Goal: Task Accomplishment & Management: Use online tool/utility

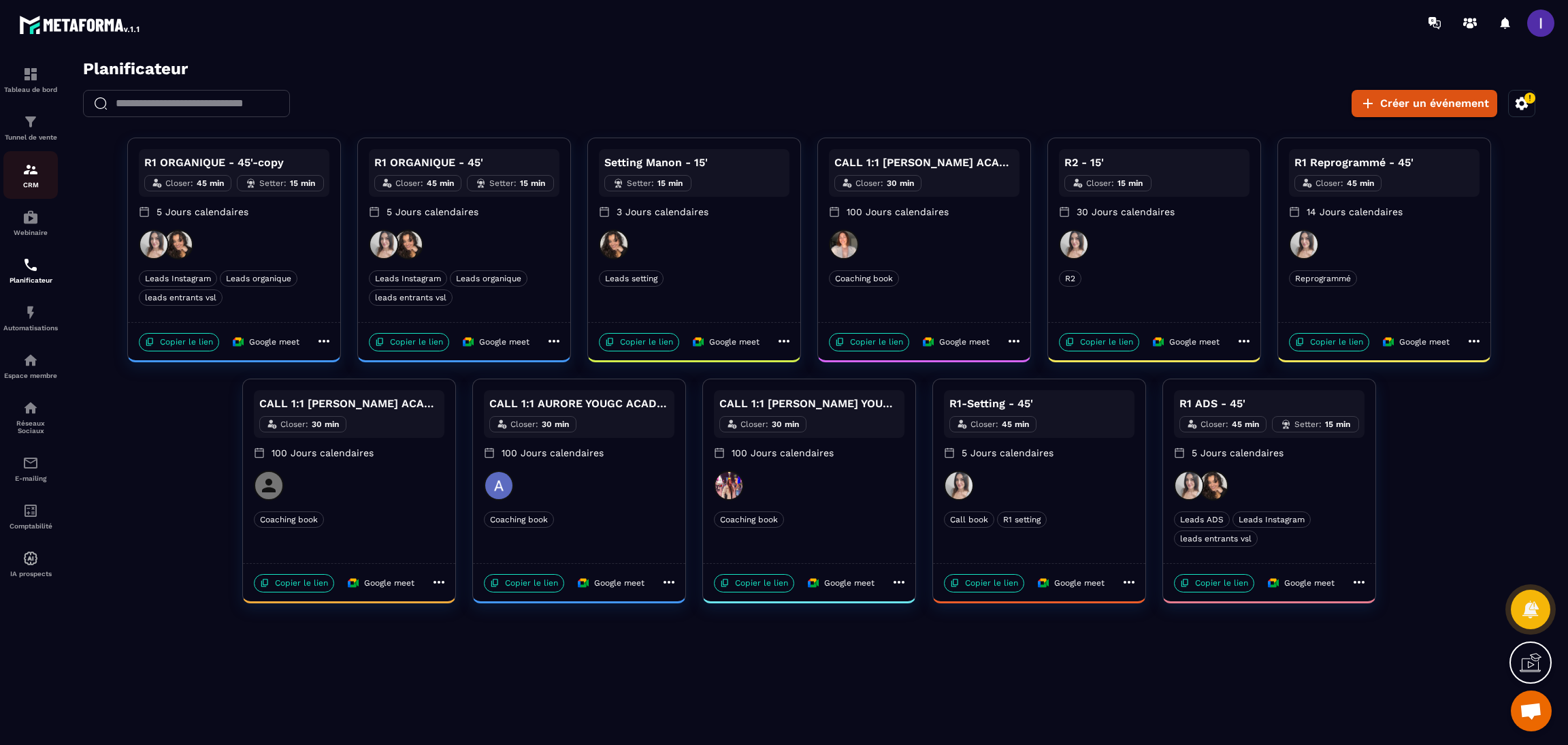
click at [30, 176] on img at bounding box center [30, 169] width 16 height 16
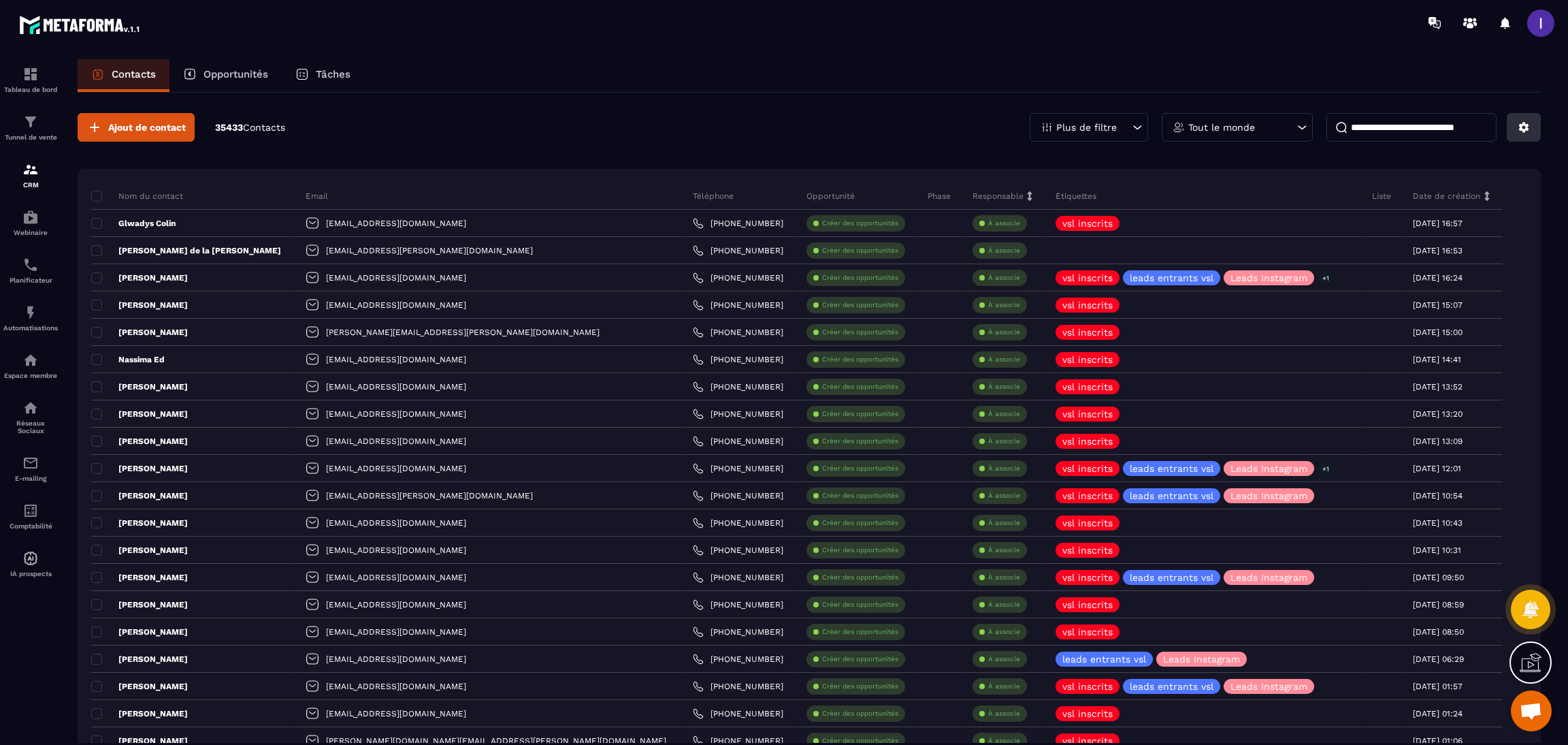
click at [1520, 135] on button at bounding box center [1523, 126] width 34 height 29
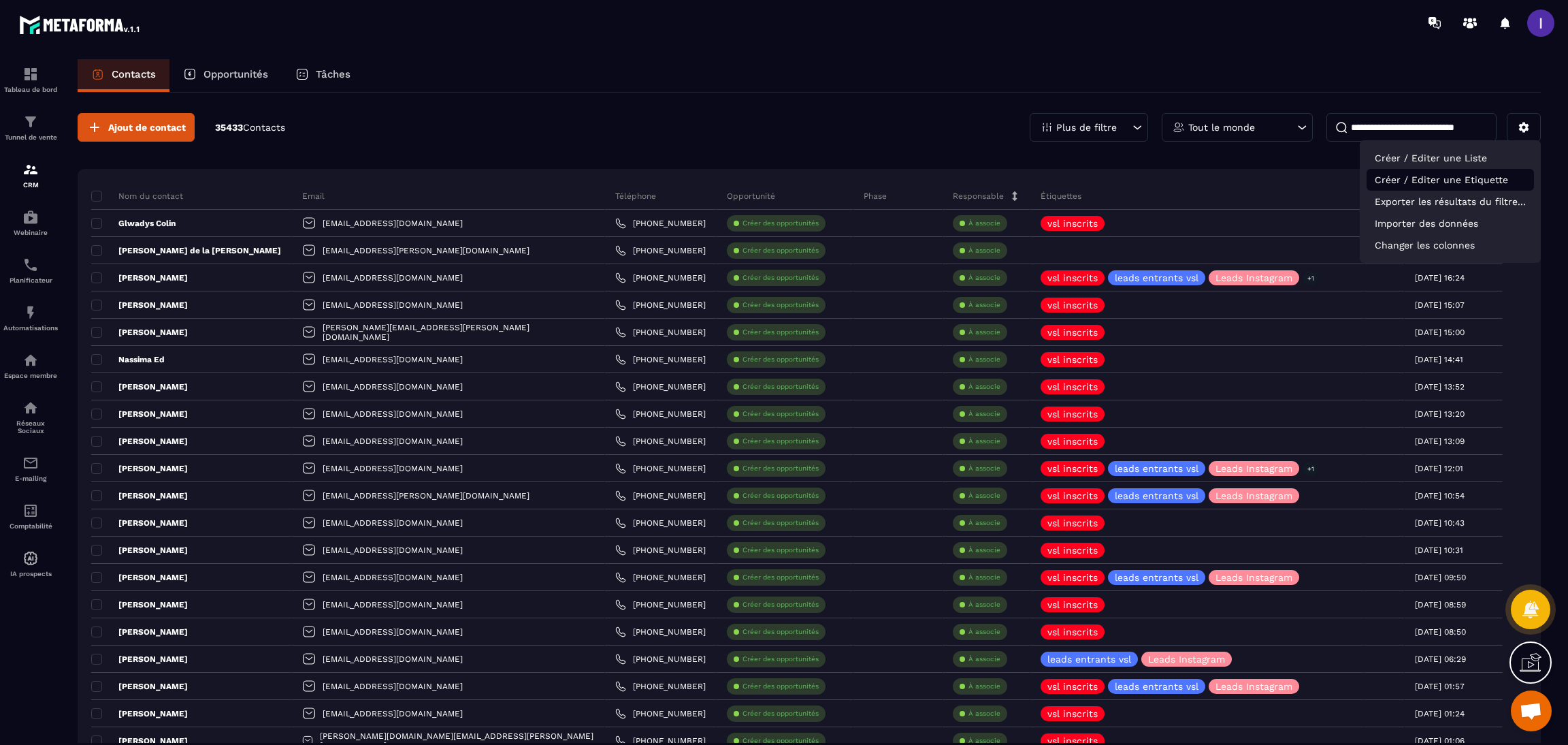
click at [1432, 184] on p "Créer / Editer une Etiquette" at bounding box center [1449, 179] width 167 height 22
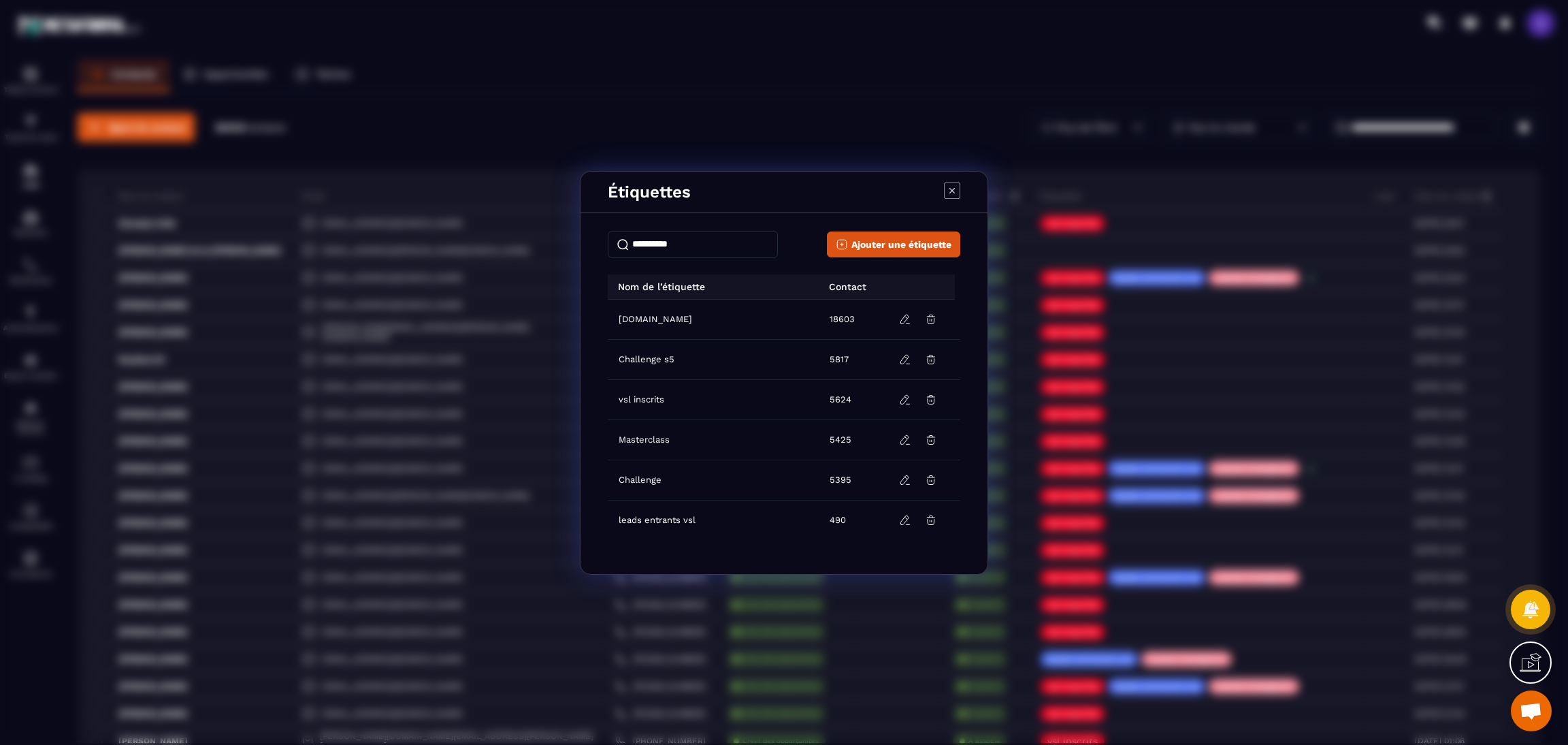
drag, startPoint x: 700, startPoint y: 236, endPoint x: 1015, endPoint y: 194, distance: 317.8
click at [700, 236] on input "Modal window" at bounding box center [693, 243] width 170 height 27
type input "*"
type input "**********"
click at [922, 244] on span "Ajouter une étiquette" at bounding box center [901, 244] width 100 height 14
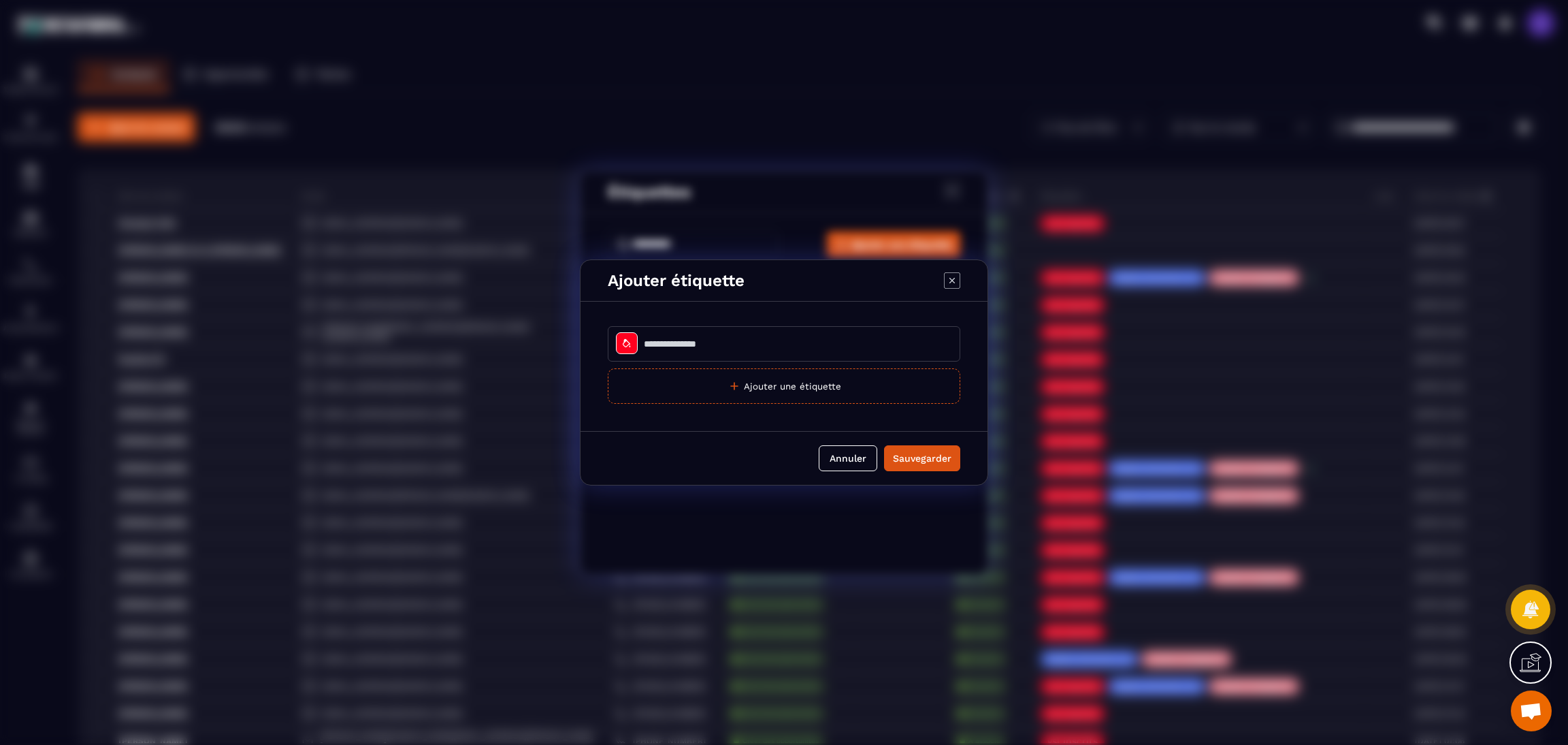
click at [679, 339] on input "Modal window" at bounding box center [784, 343] width 352 height 36
type input "**********"
click at [627, 349] on div "Modal window" at bounding box center [626, 342] width 22 height 22
click at [630, 427] on div at bounding box center [629, 433] width 12 height 12
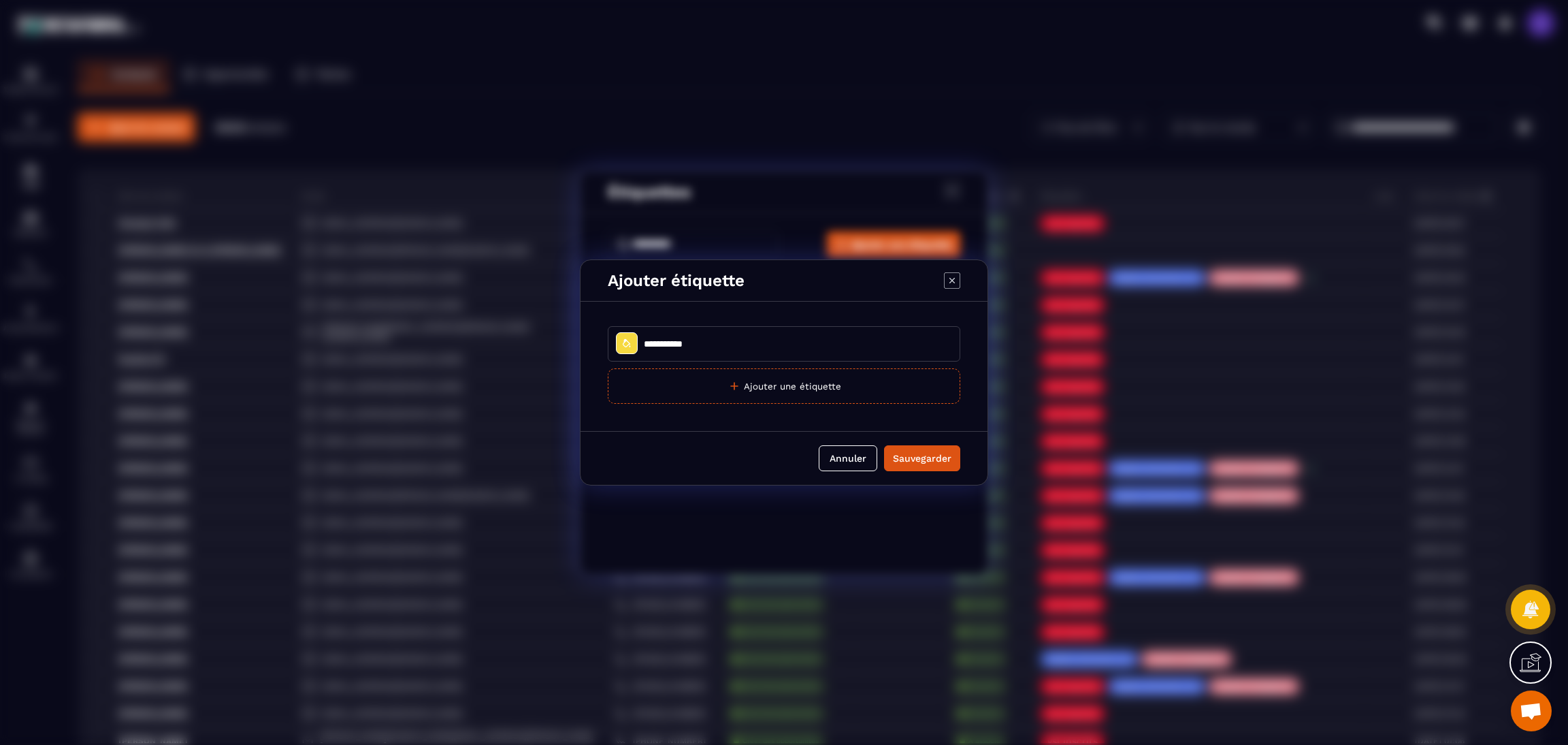
click at [908, 449] on button "Sauvegarder" at bounding box center [922, 458] width 76 height 26
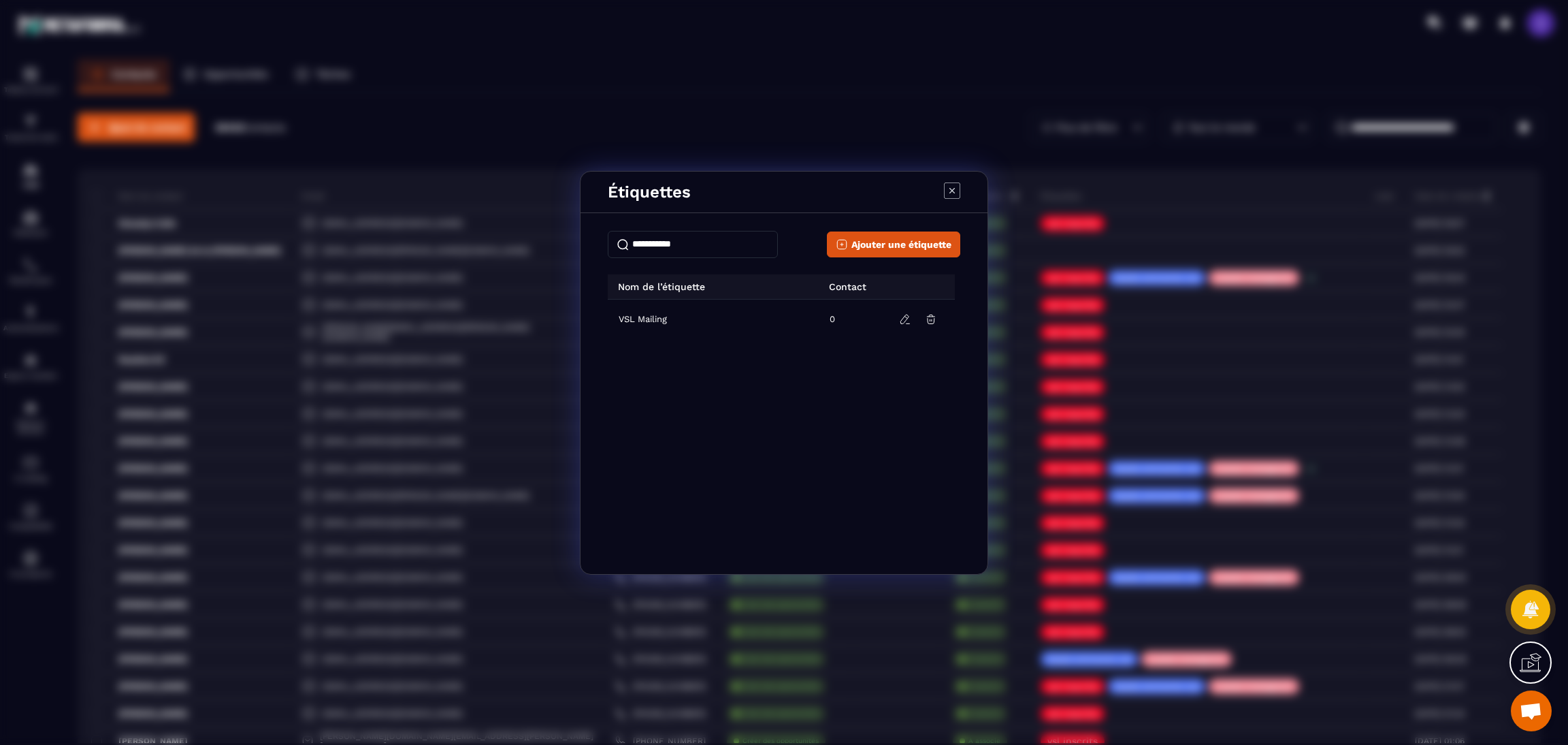
click at [951, 196] on icon "Modal window" at bounding box center [952, 191] width 16 height 16
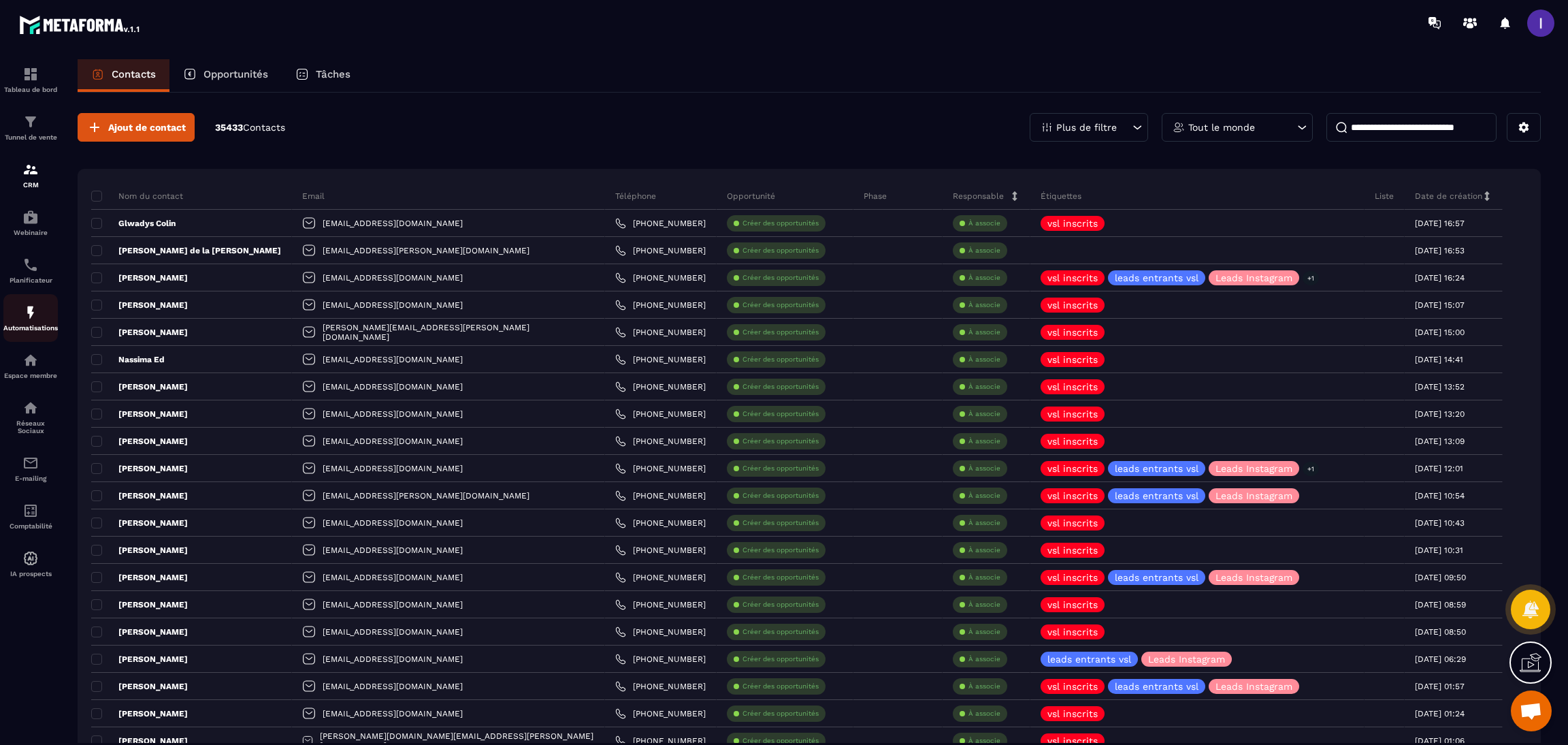
drag, startPoint x: 31, startPoint y: 320, endPoint x: 51, endPoint y: 310, distance: 22.4
click at [31, 320] on img at bounding box center [30, 312] width 16 height 16
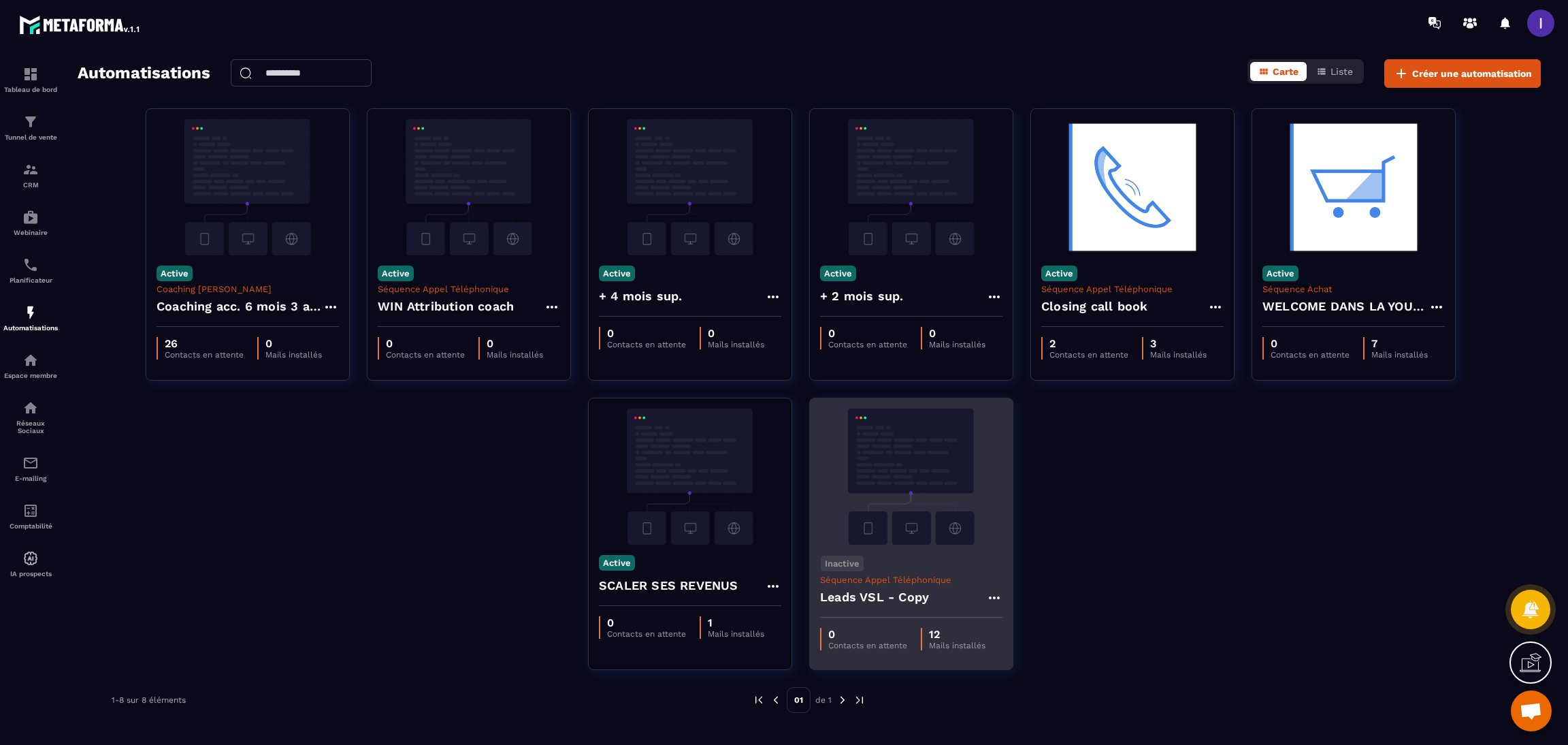
click at [990, 599] on icon at bounding box center [994, 598] width 16 height 16
click at [1021, 630] on link "Modifier" at bounding box center [1028, 628] width 74 height 30
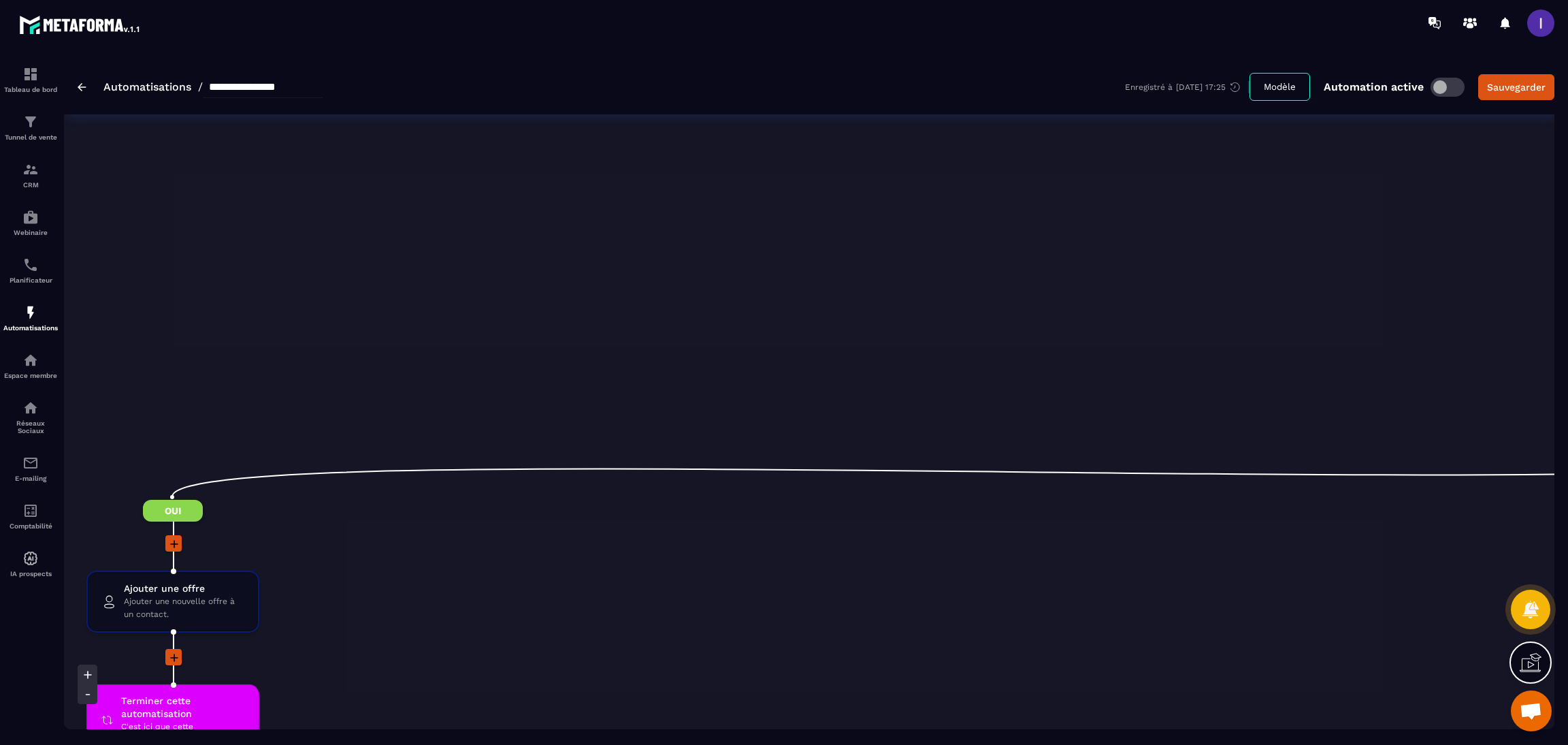
click at [292, 87] on input "**********" at bounding box center [262, 87] width 119 height 22
type input "**********"
click at [1522, 92] on div "Sauvegarder" at bounding box center [1516, 87] width 59 height 14
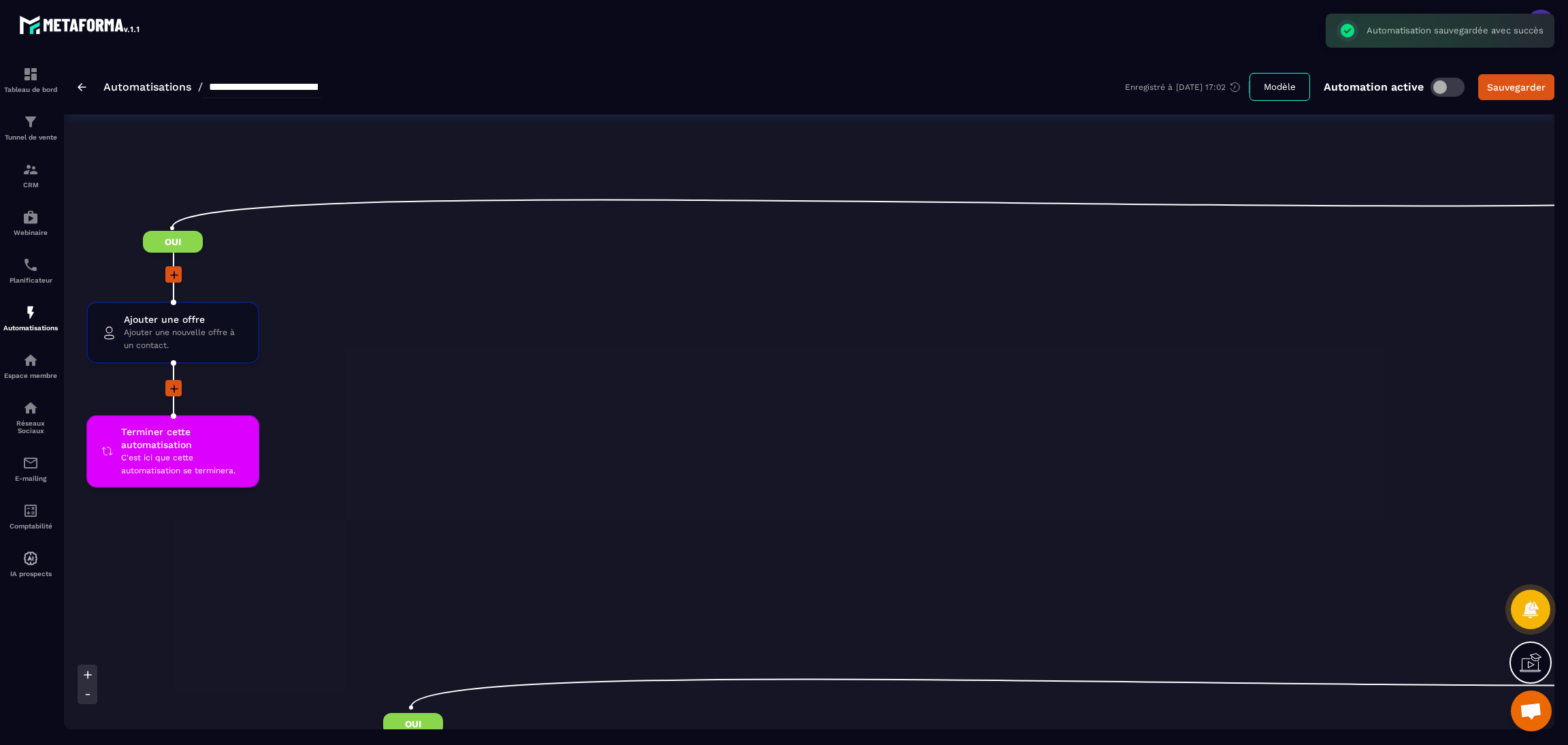
scroll to position [306, 0]
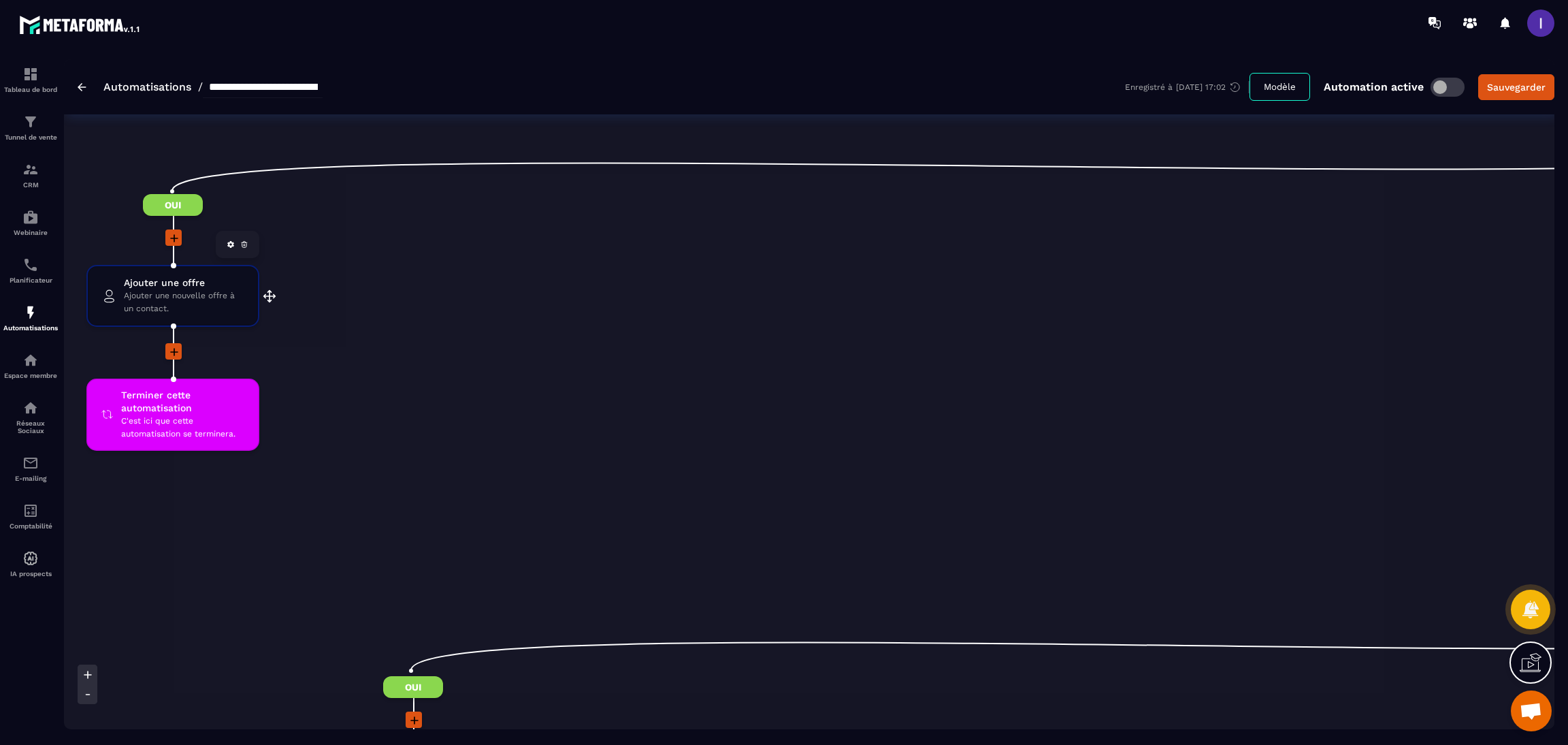
click at [197, 278] on span "Ajouter une offre" at bounding box center [184, 282] width 120 height 13
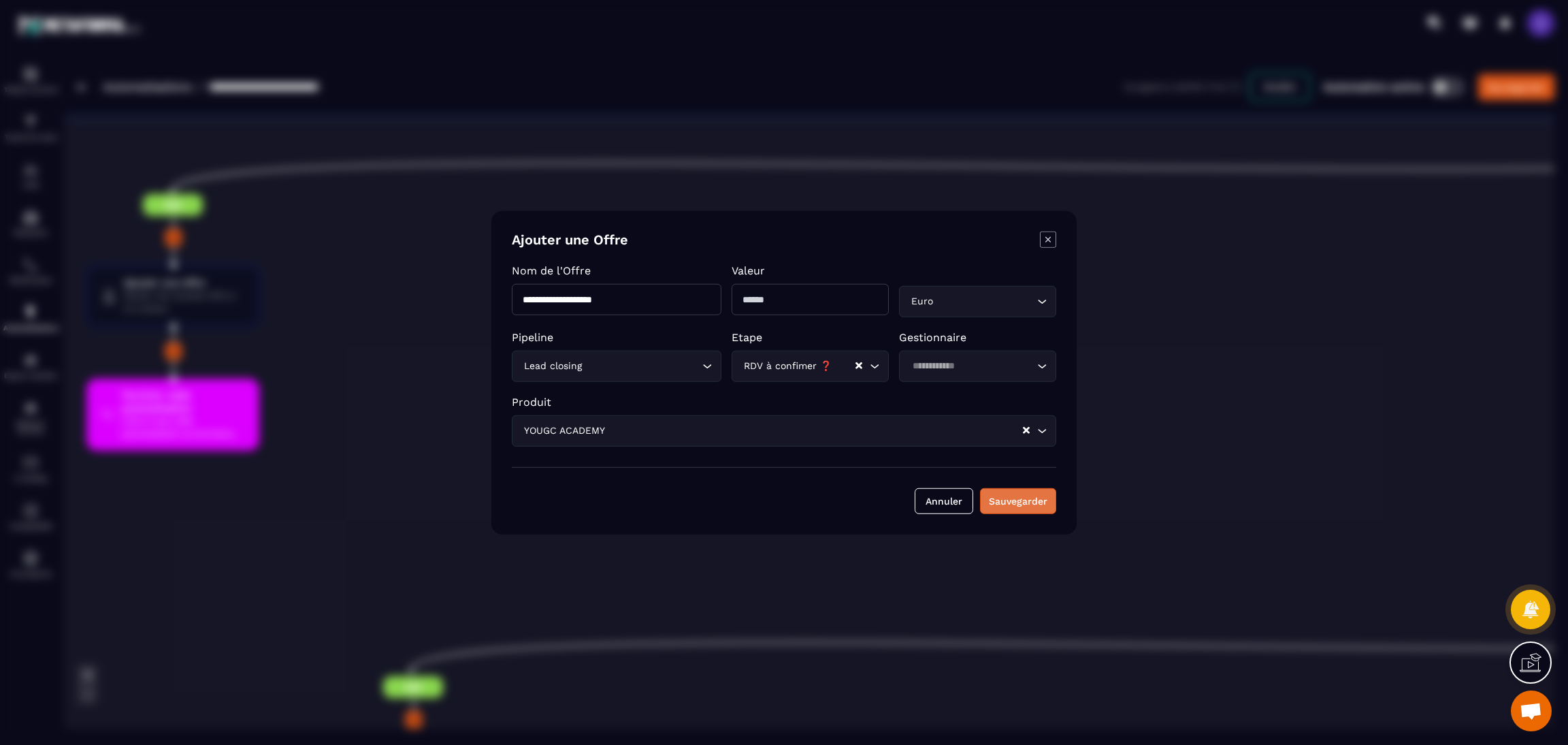
click at [1019, 494] on button "Sauvegarder" at bounding box center [1018, 501] width 76 height 26
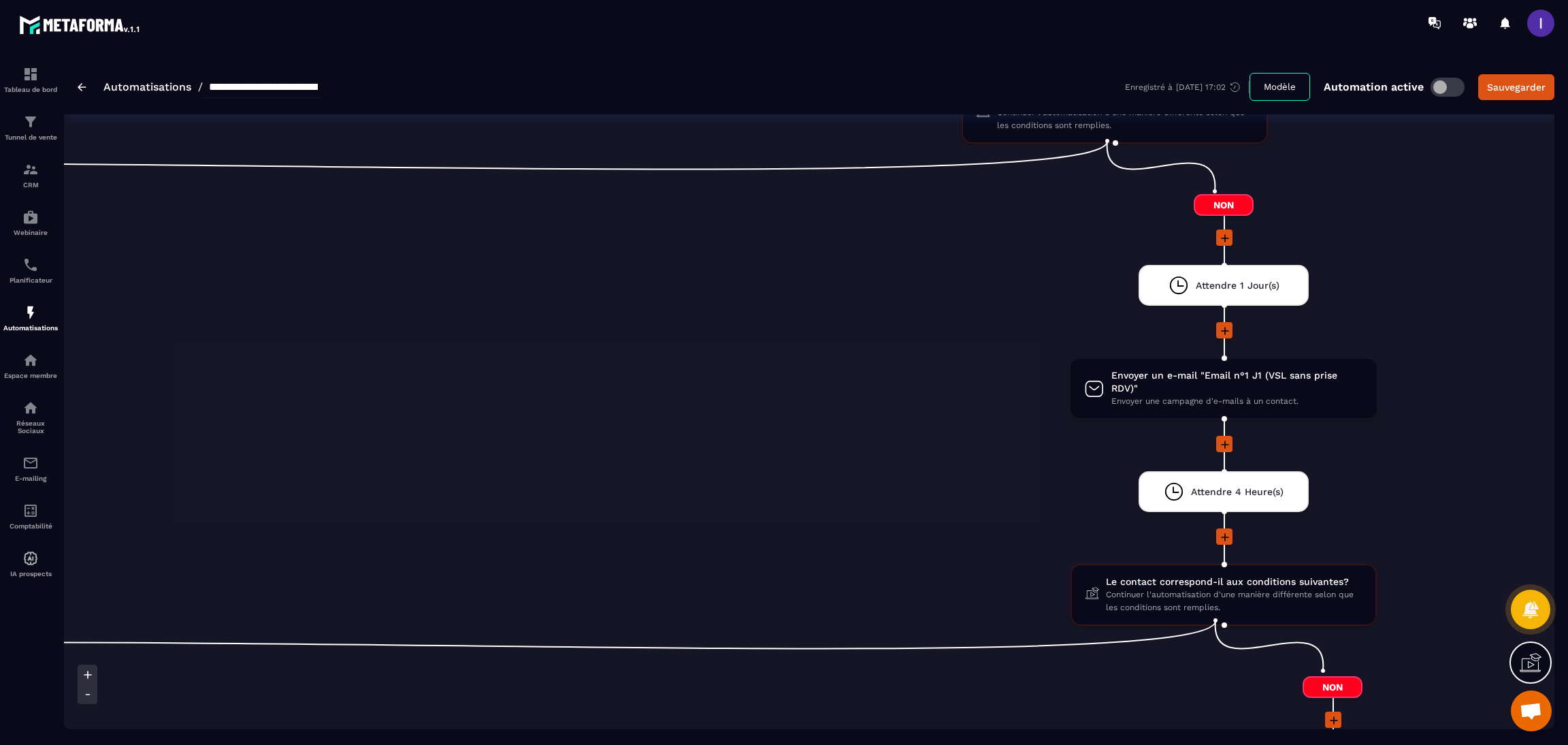
scroll to position [0, 1020]
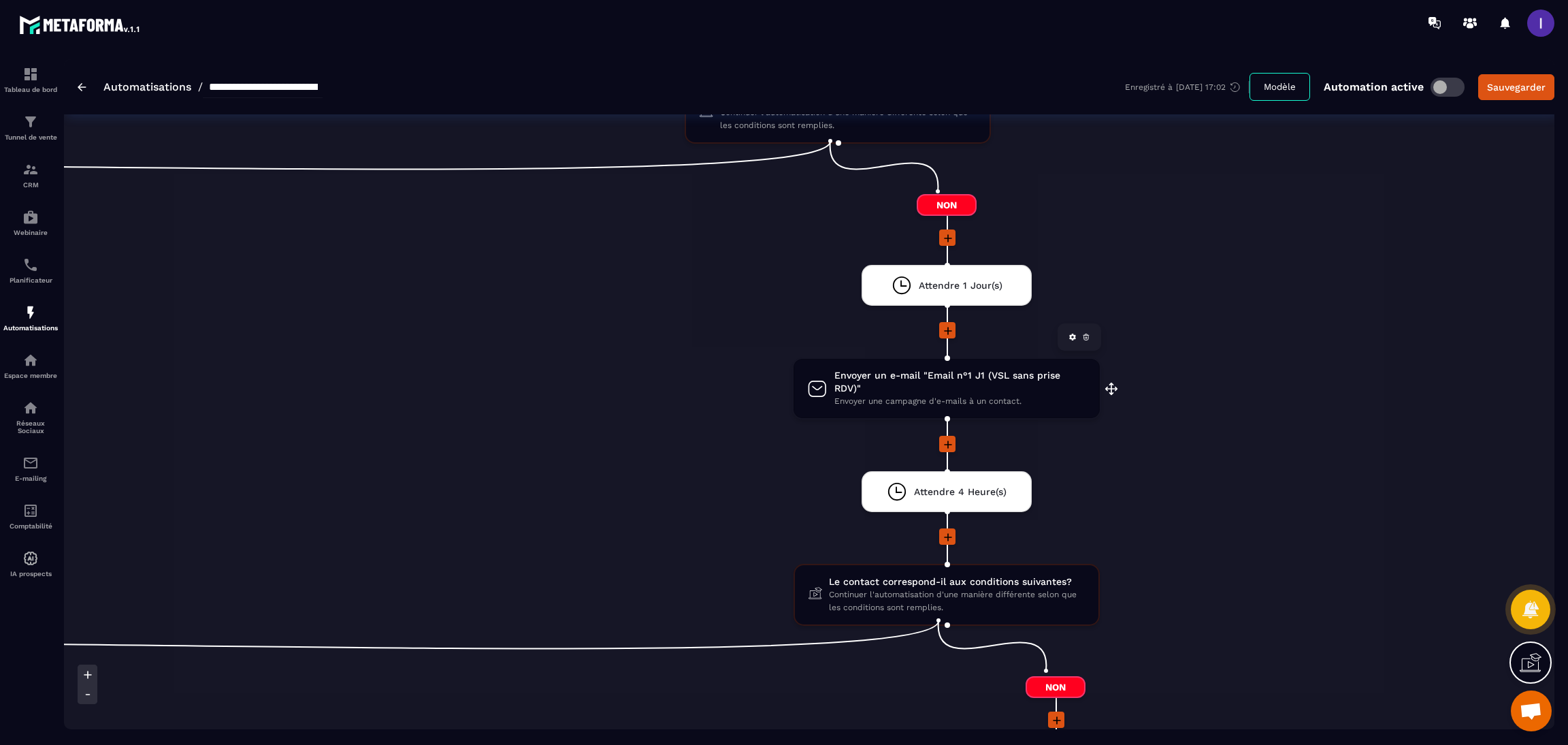
click at [920, 382] on span "Envoyer un e-mail "Email n°1 J1 (VSL sans prise RDV)"" at bounding box center [959, 382] width 252 height 26
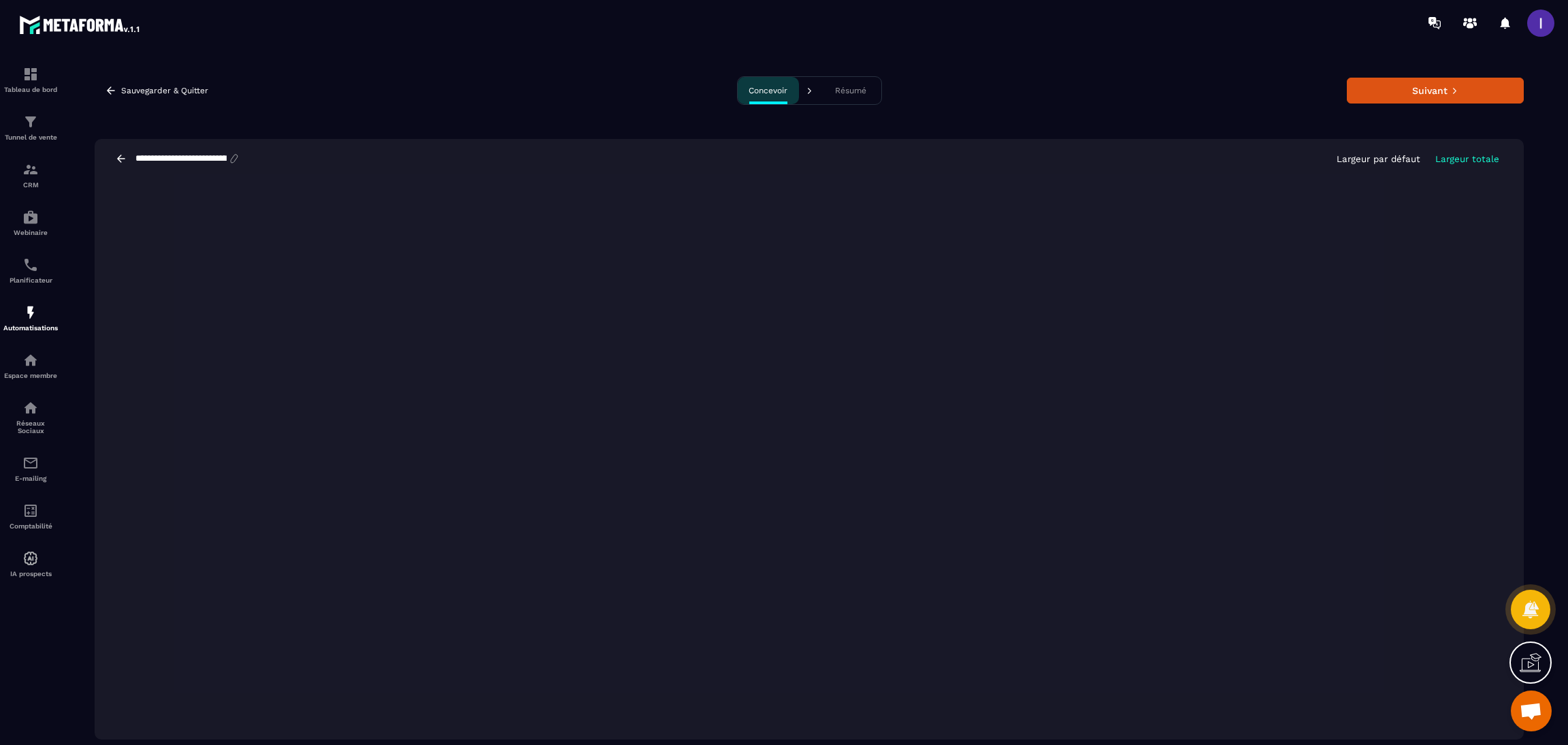
scroll to position [30, 0]
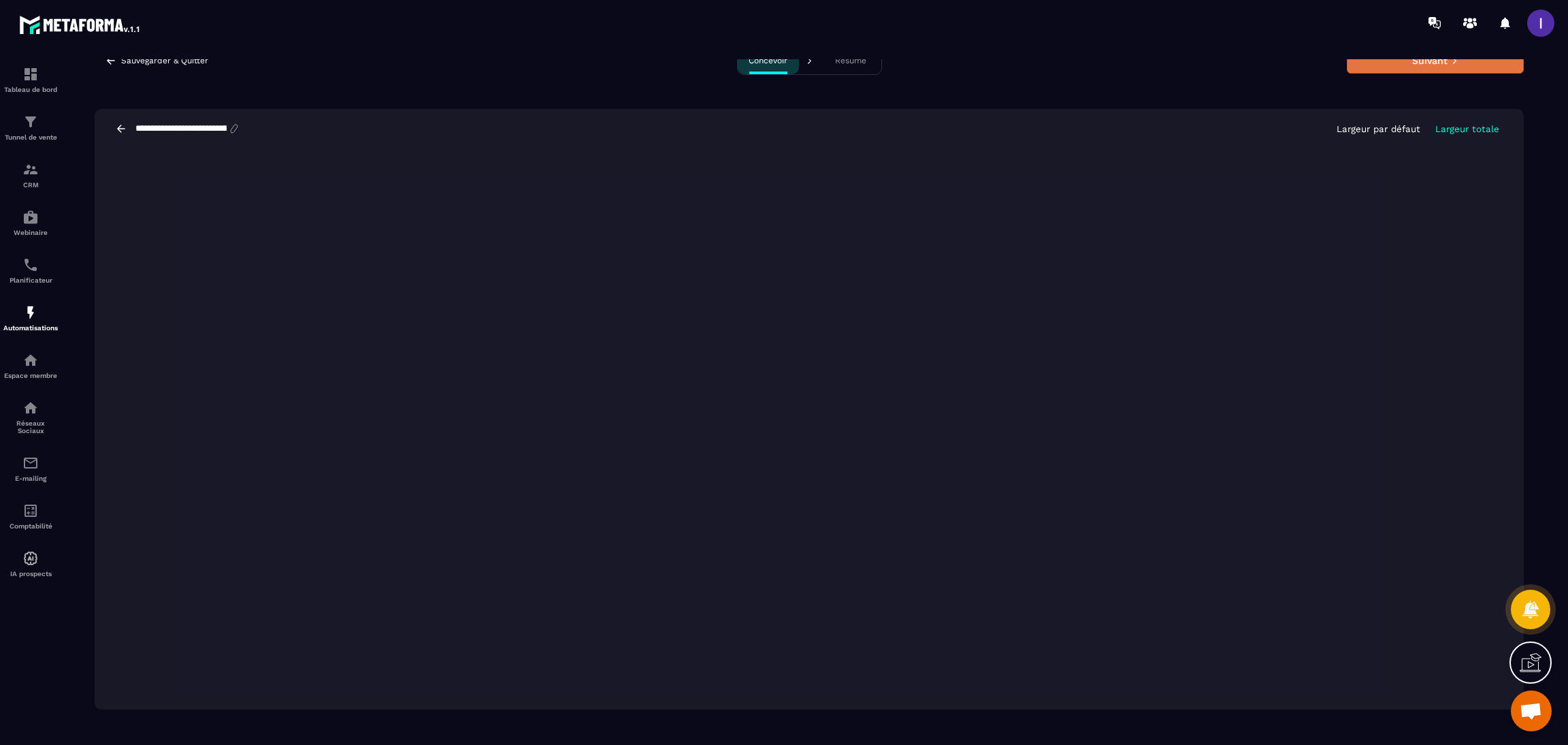
click at [1403, 70] on button "Suivant" at bounding box center [1435, 61] width 177 height 26
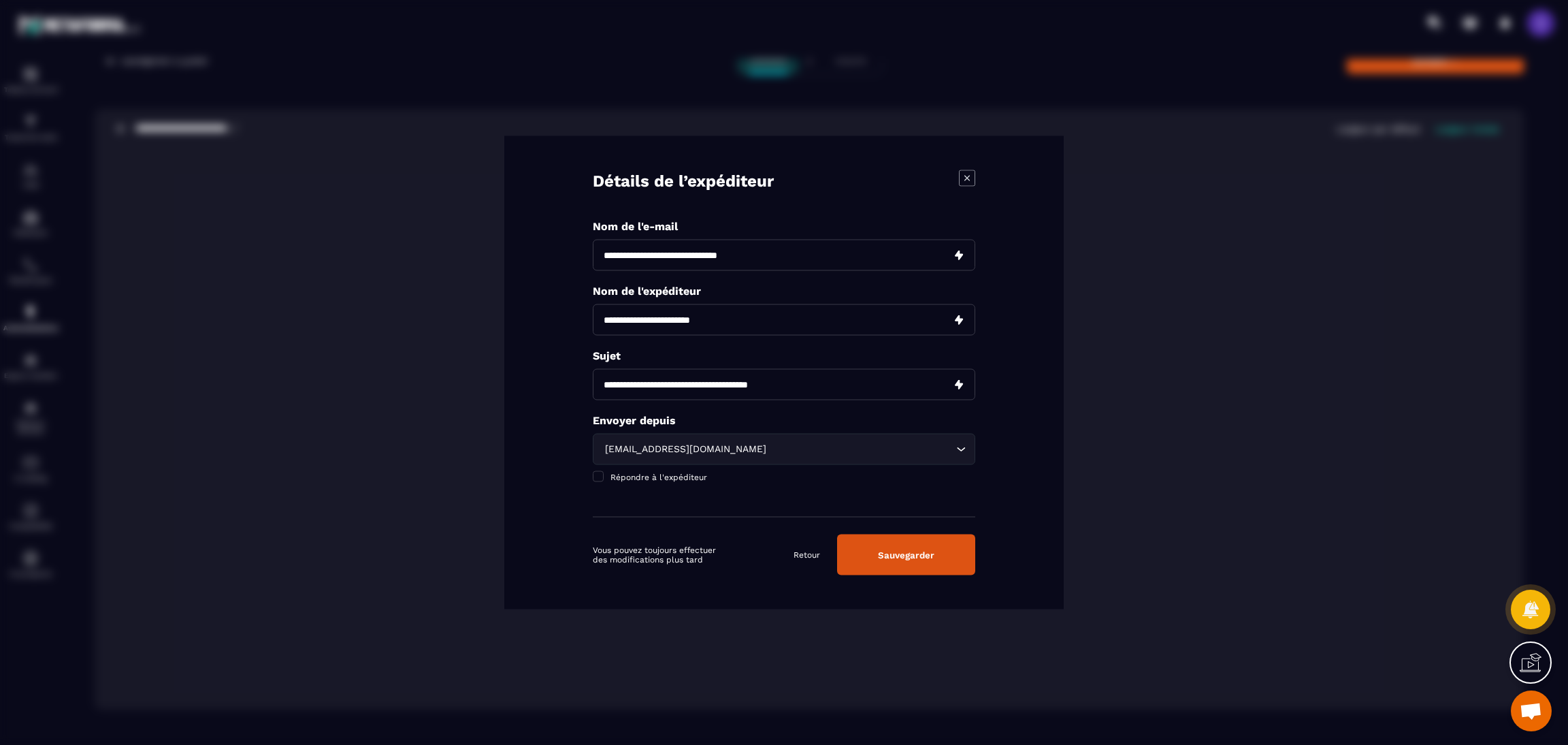
click at [874, 555] on button "Sauvegarder" at bounding box center [907, 554] width 139 height 41
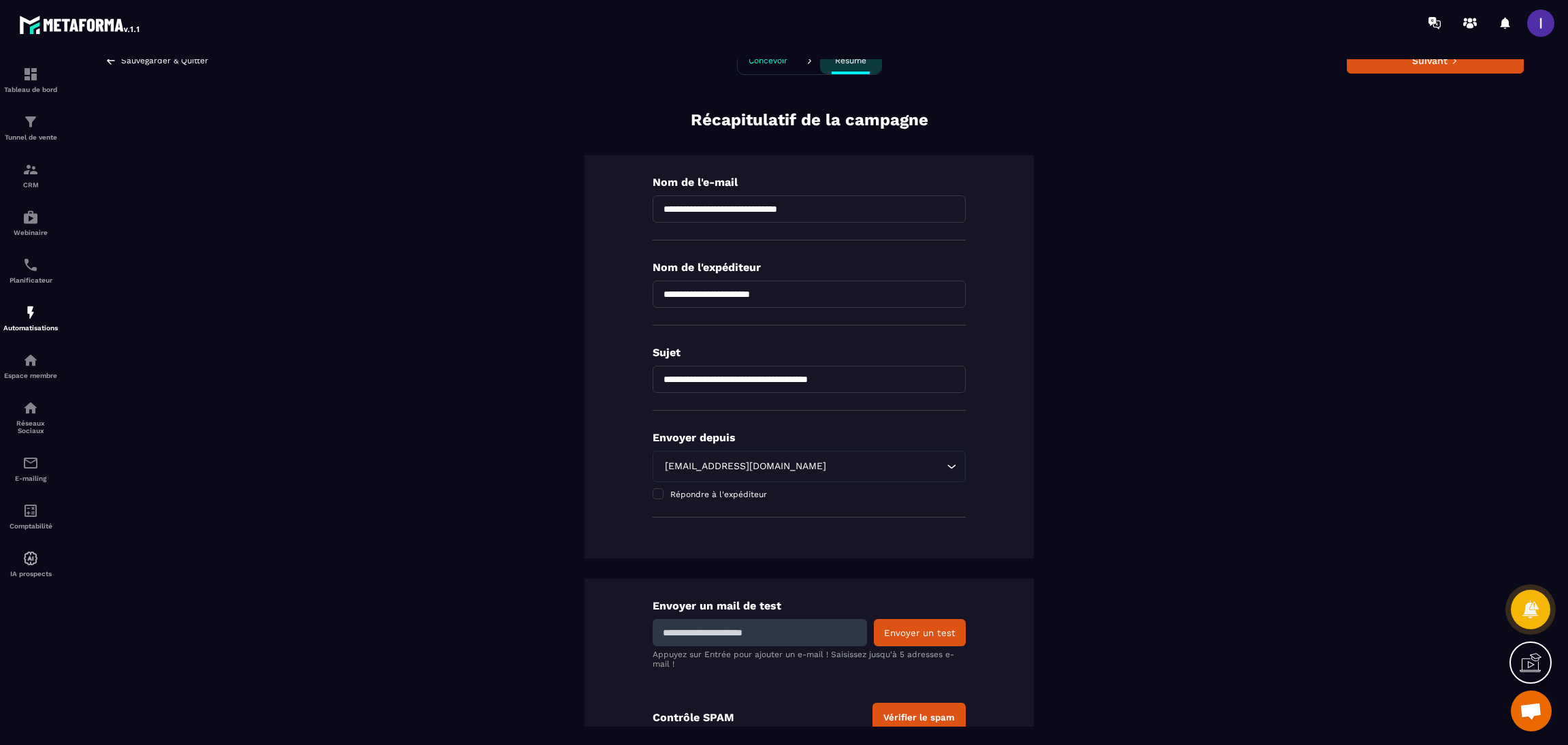
scroll to position [56, 0]
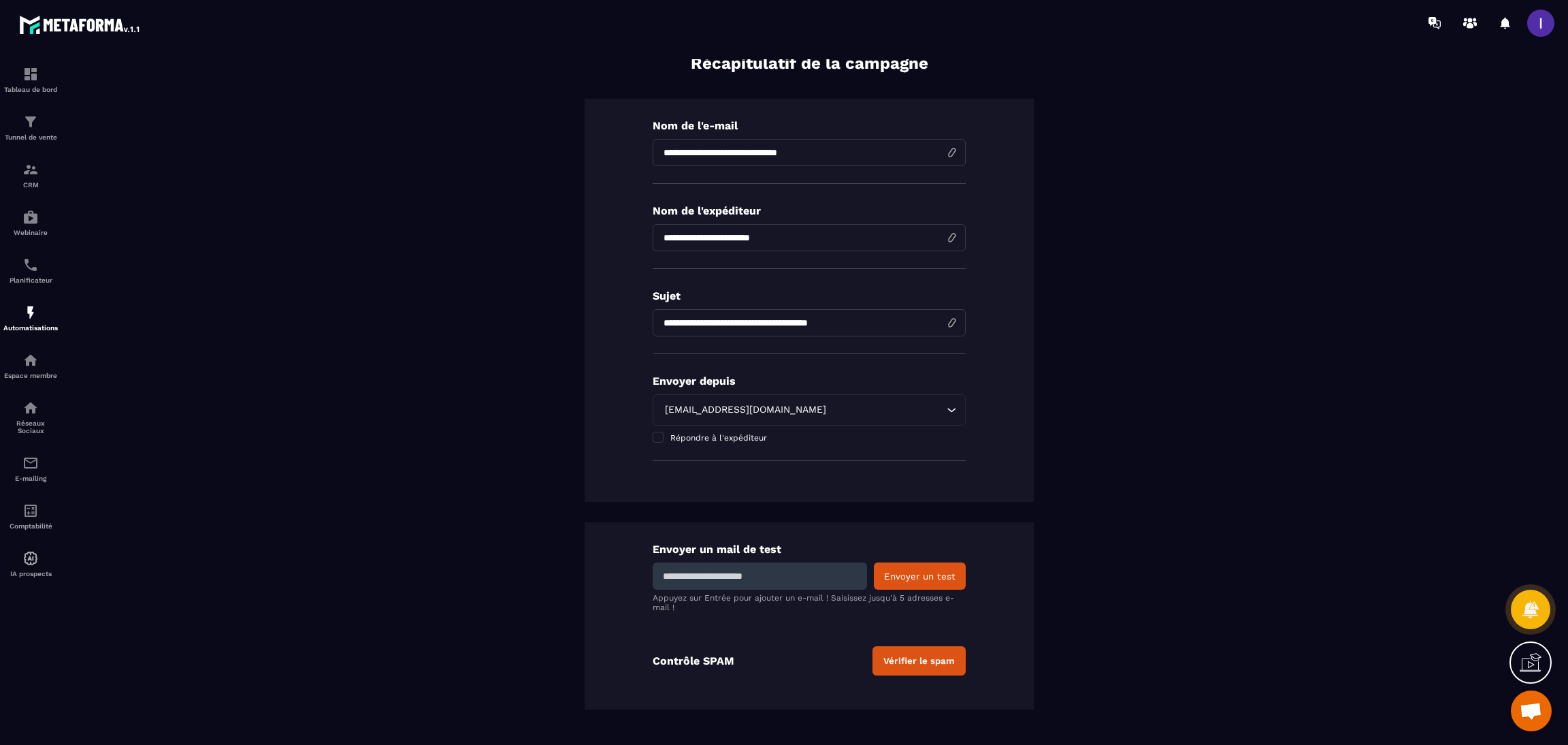
drag, startPoint x: 728, startPoint y: 575, endPoint x: 739, endPoint y: 575, distance: 11.0
click at [728, 575] on input at bounding box center [760, 575] width 215 height 27
type input "**********"
click at [926, 576] on button "Envoyer un test" at bounding box center [920, 575] width 92 height 27
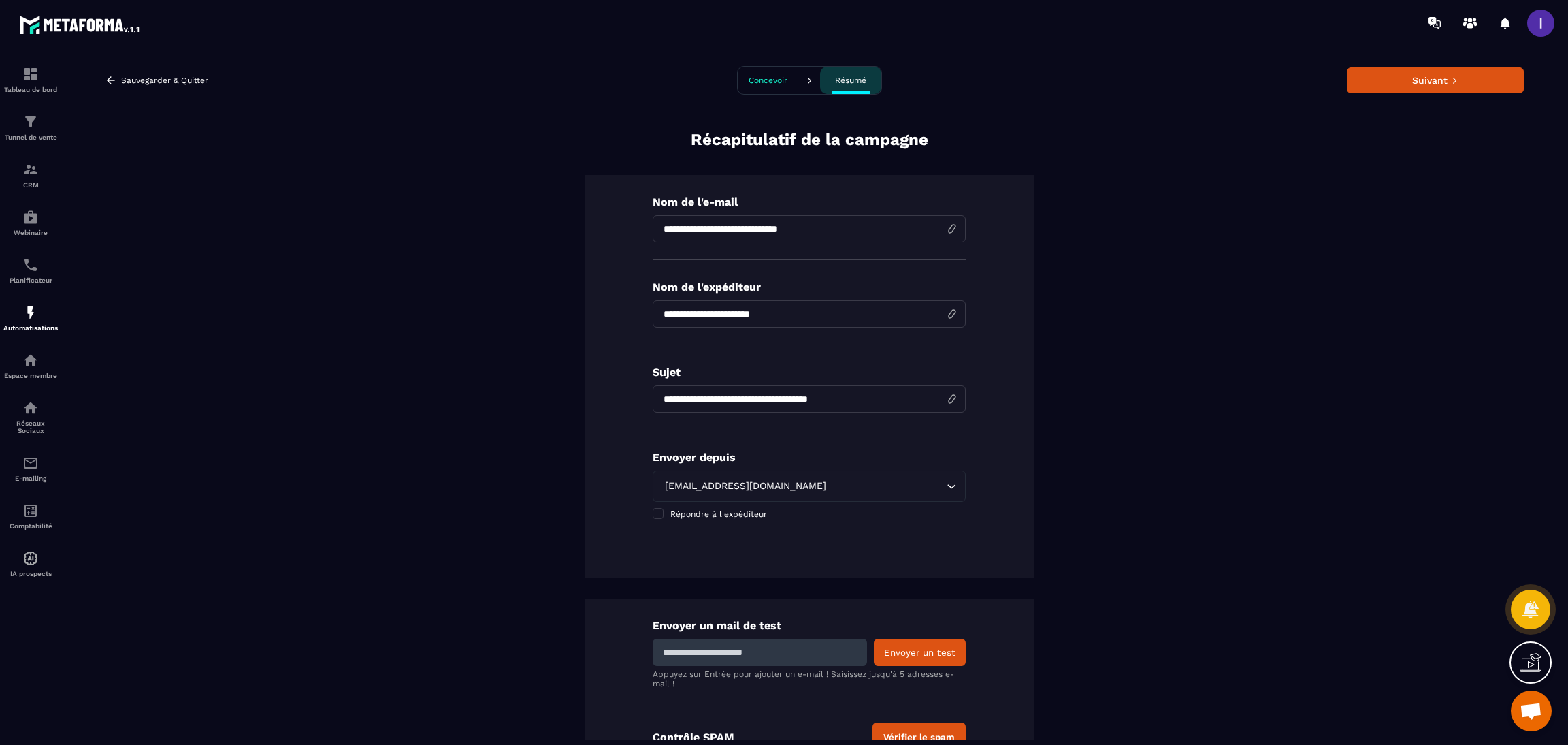
scroll to position [0, 0]
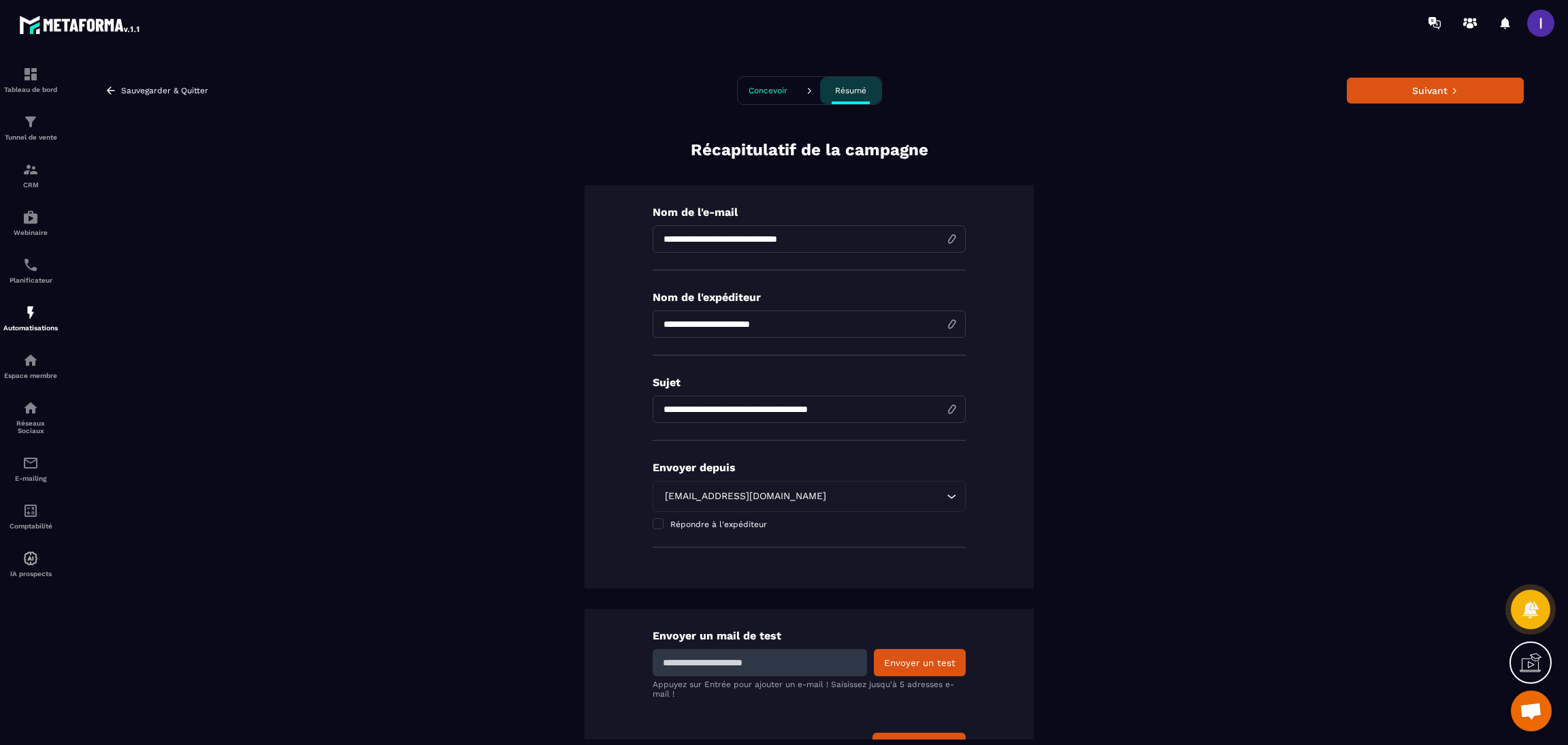
click at [748, 86] on p "Concevoir" at bounding box center [767, 90] width 39 height 10
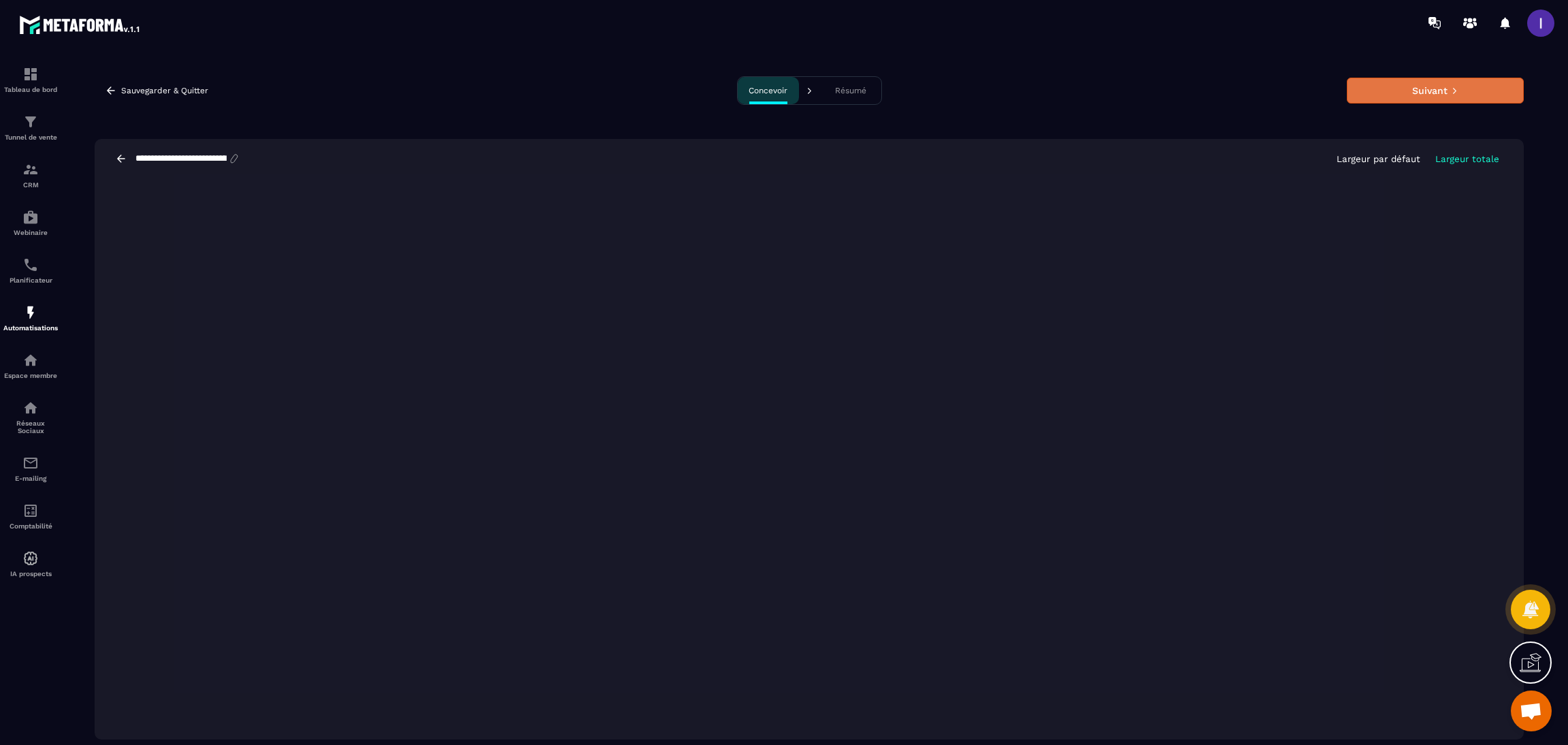
click at [1428, 94] on button "Suivant" at bounding box center [1435, 91] width 177 height 26
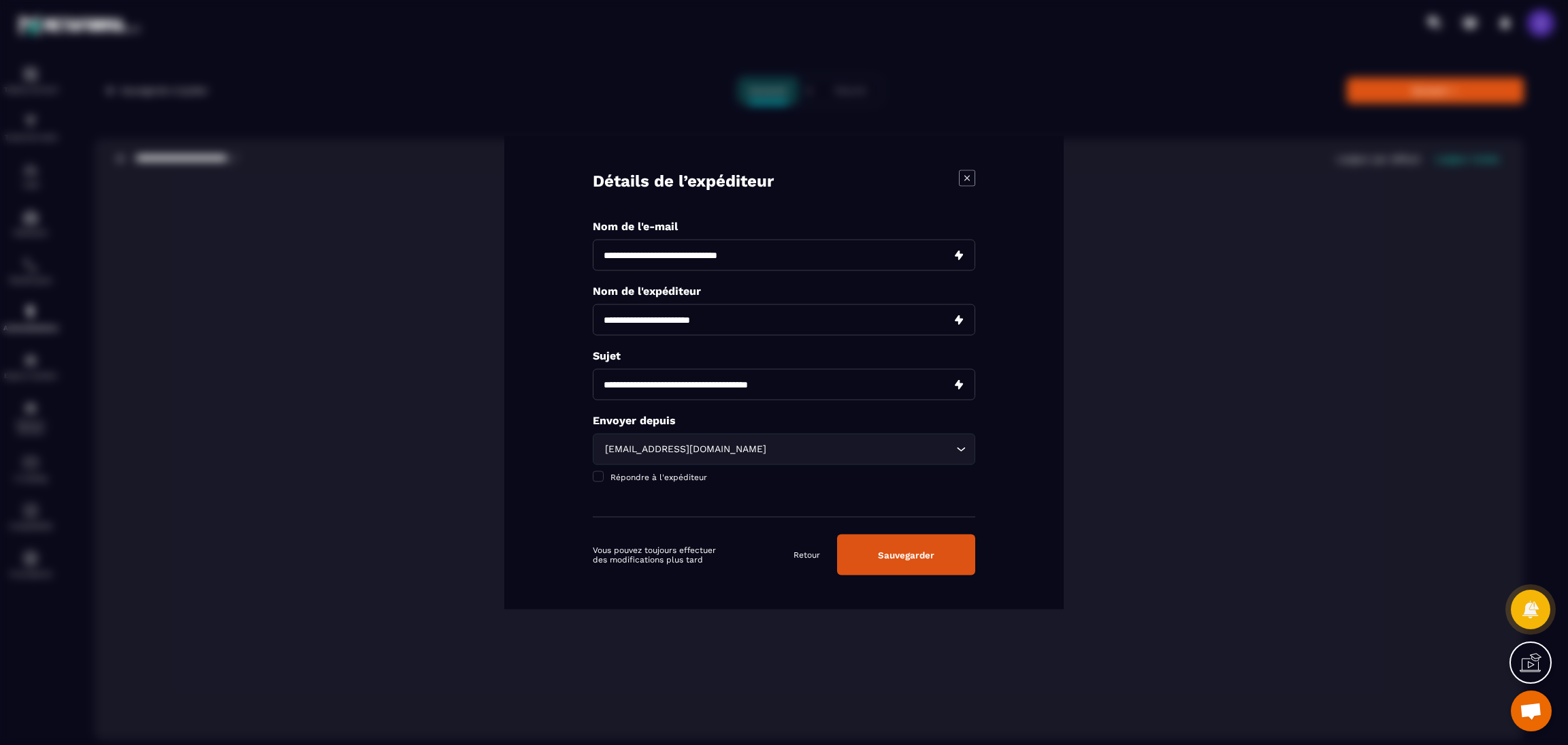
click at [949, 564] on button "Sauvegarder" at bounding box center [907, 554] width 139 height 41
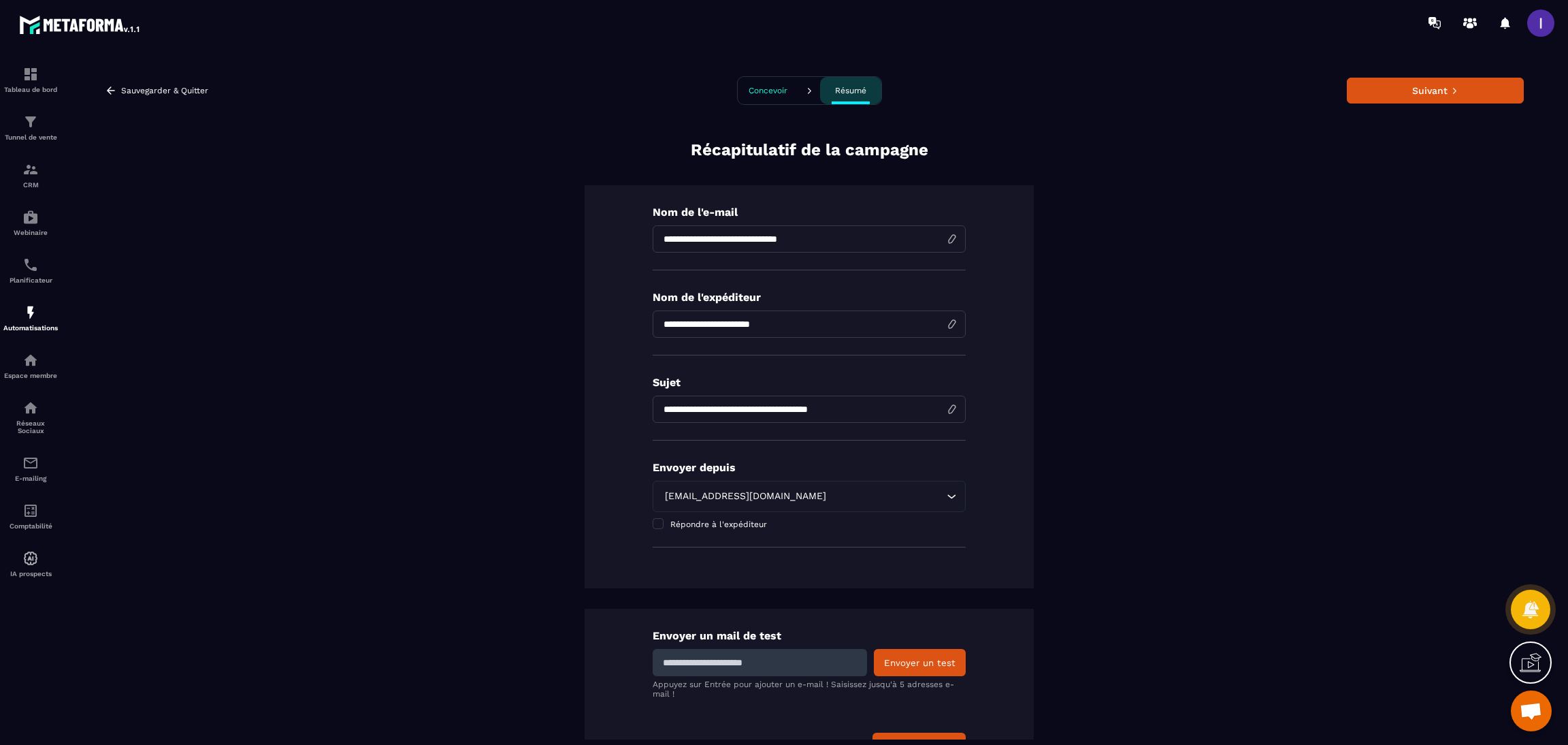
click at [752, 674] on input at bounding box center [760, 662] width 215 height 27
type input "**********"
click at [922, 655] on button "Envoyer un test" at bounding box center [920, 662] width 92 height 27
click at [770, 94] on p "Concevoir" at bounding box center [767, 90] width 39 height 10
